Goal: Task Accomplishment & Management: Use online tool/utility

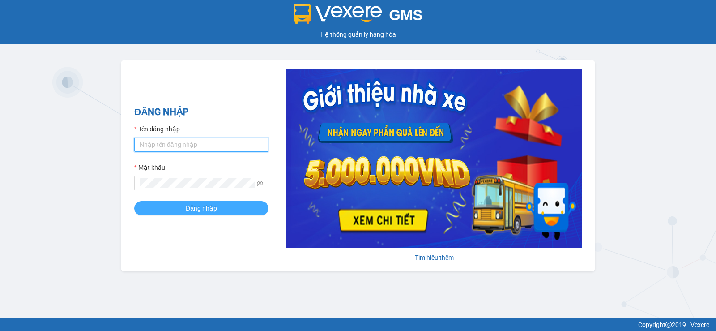
type input "vinh.nhuquynh"
click at [213, 203] on button "Đăng nhập" at bounding box center [201, 208] width 134 height 14
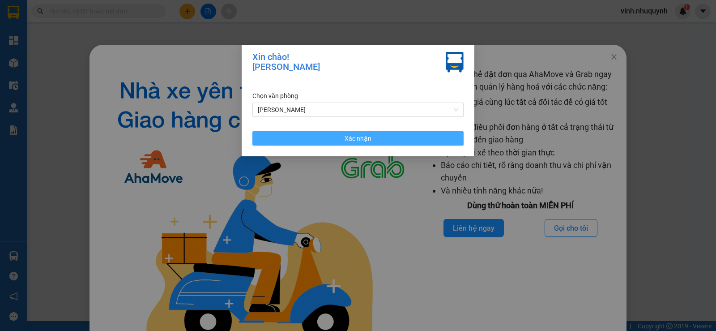
click at [355, 143] on span "Xác nhận" at bounding box center [358, 138] width 27 height 10
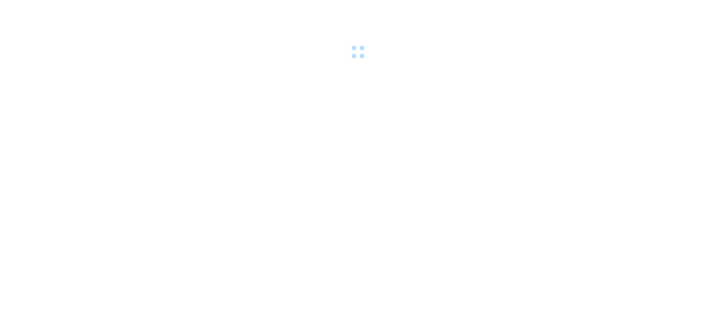
click at [17, 136] on body at bounding box center [358, 165] width 716 height 331
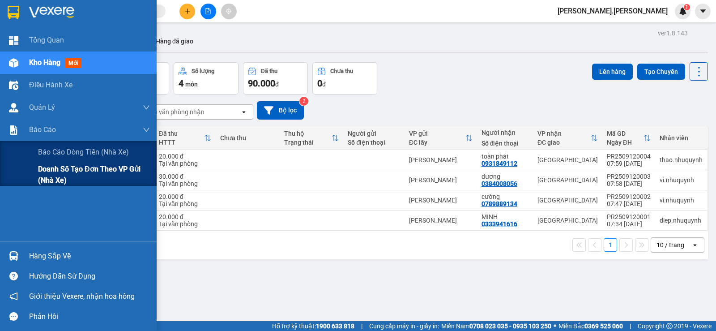
click at [63, 170] on span "Doanh số tạo đơn theo VP gửi (nhà xe)" at bounding box center [94, 174] width 112 height 22
